Goal: Navigation & Orientation: Find specific page/section

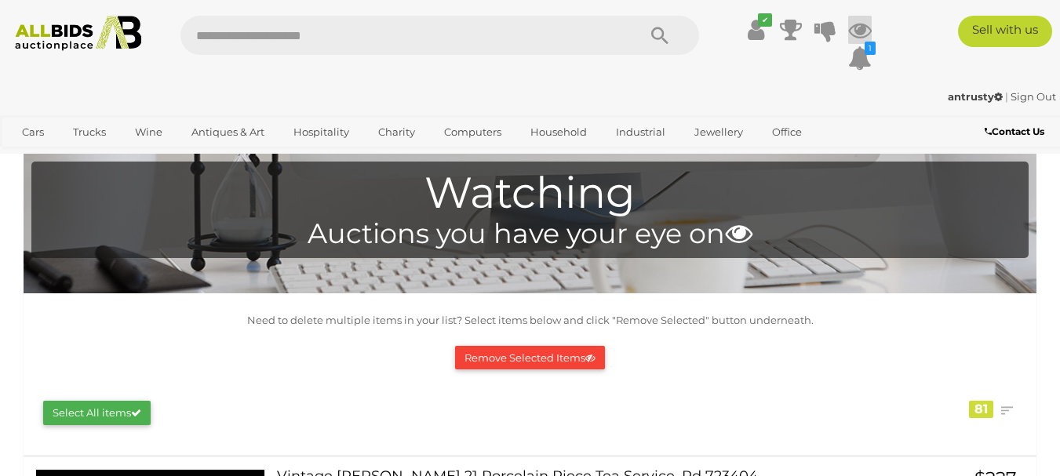
click at [855, 28] on icon at bounding box center [860, 30] width 24 height 28
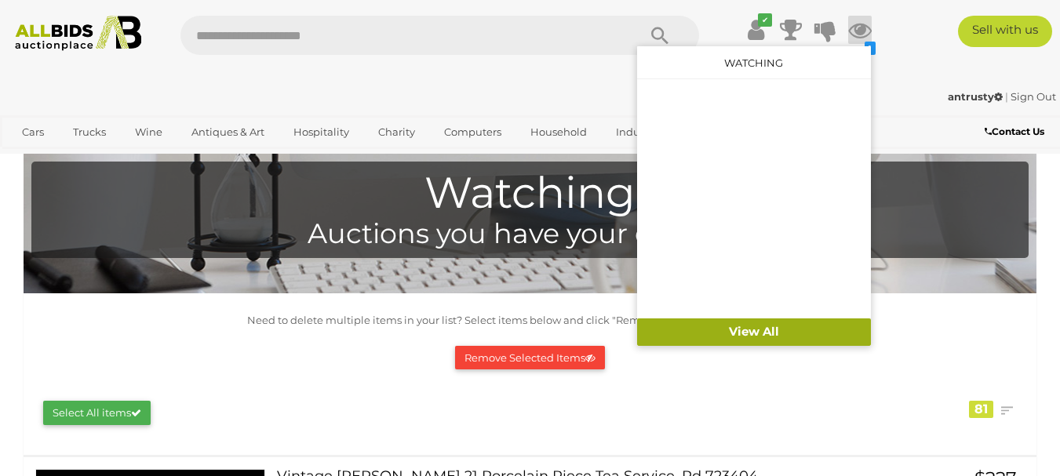
click at [759, 333] on link "View All" at bounding box center [754, 332] width 234 height 27
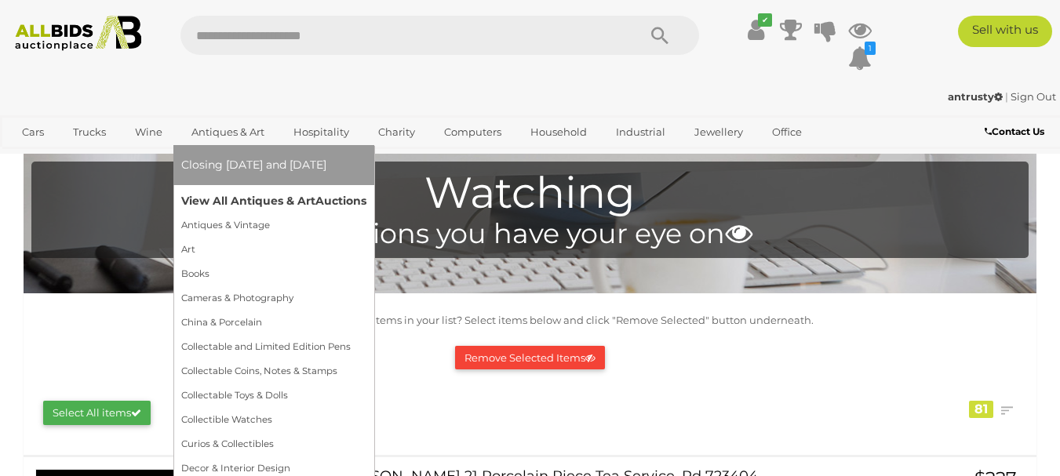
click at [230, 196] on link "View All Antiques & Art Auctions" at bounding box center [273, 201] width 185 height 24
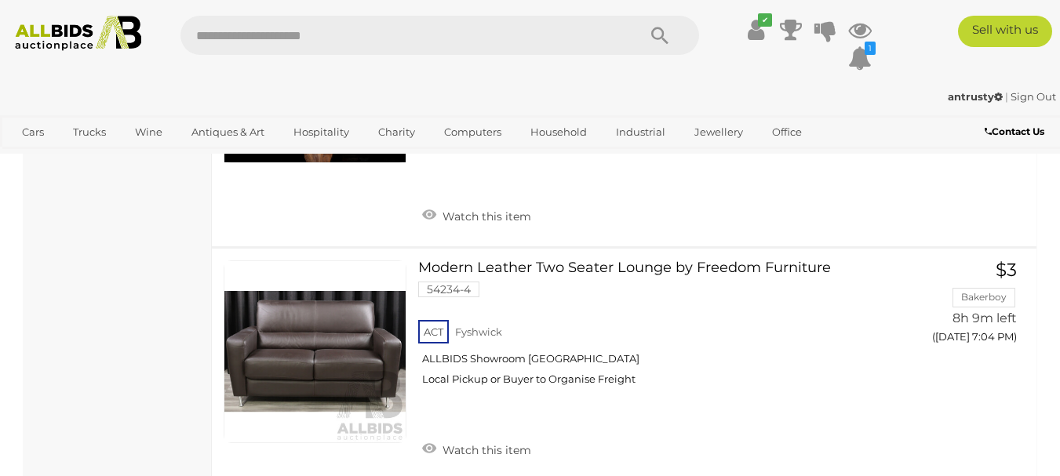
scroll to position [19220, 0]
